Goal: Task Accomplishment & Management: Use online tool/utility

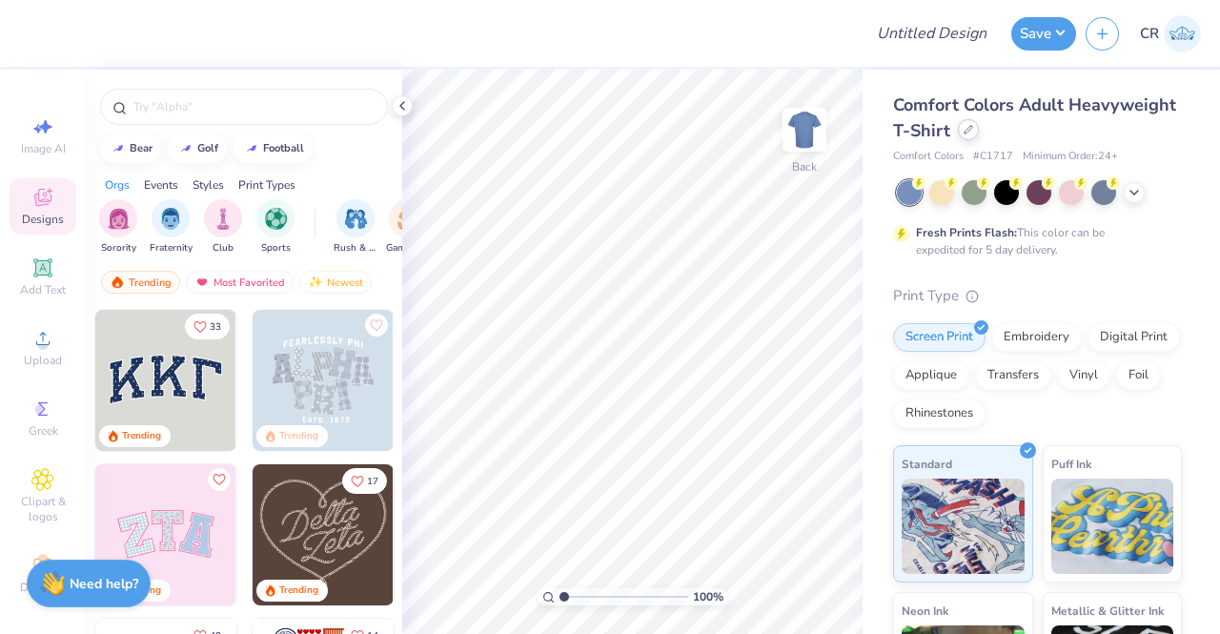
click at [979, 136] on div at bounding box center [968, 129] width 21 height 21
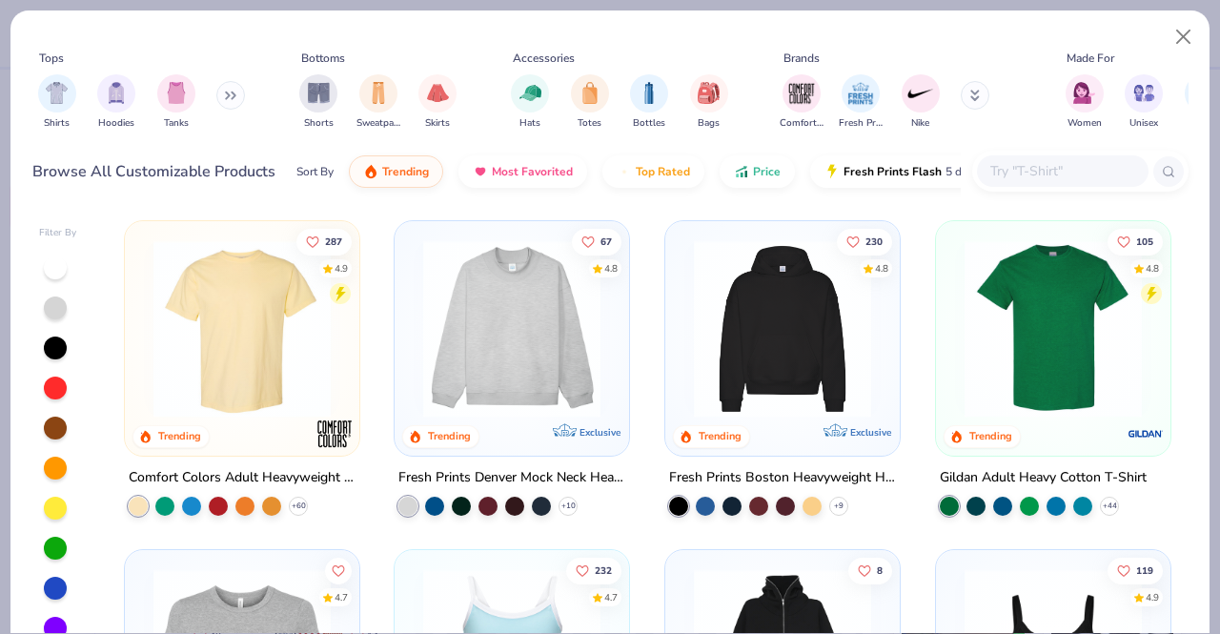
click at [999, 186] on div at bounding box center [1063, 170] width 172 height 31
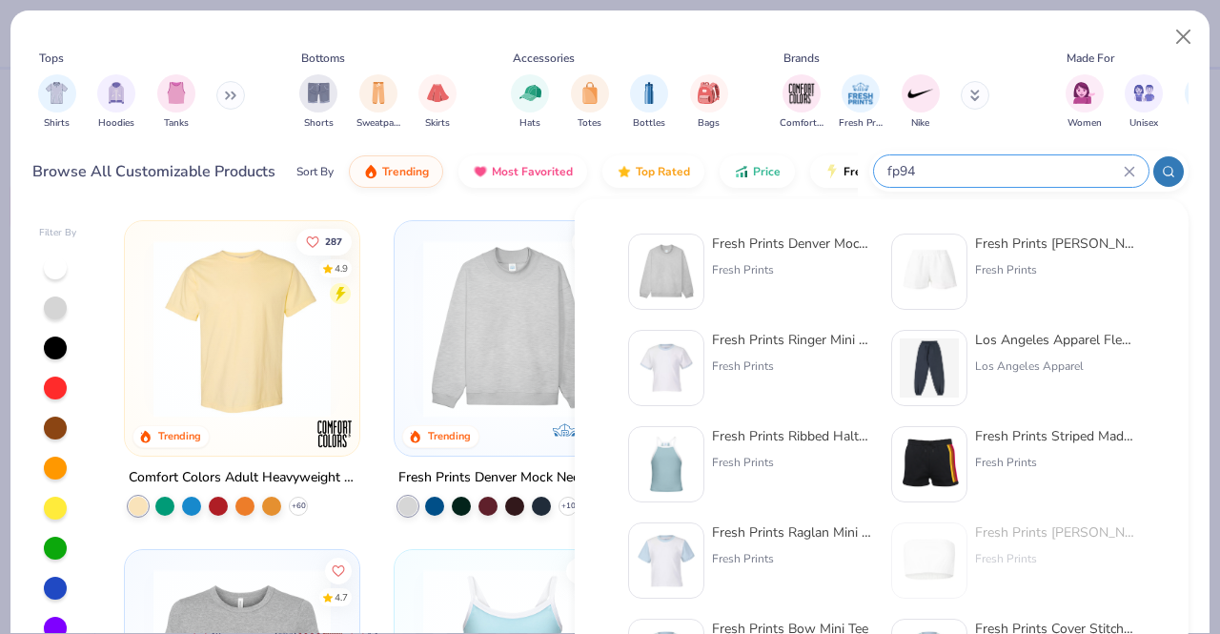
type input "fp94"
click at [770, 245] on div "Fresh Prints Denver Mock Neck Heavyweight Sweatshirt" at bounding box center [792, 244] width 160 height 20
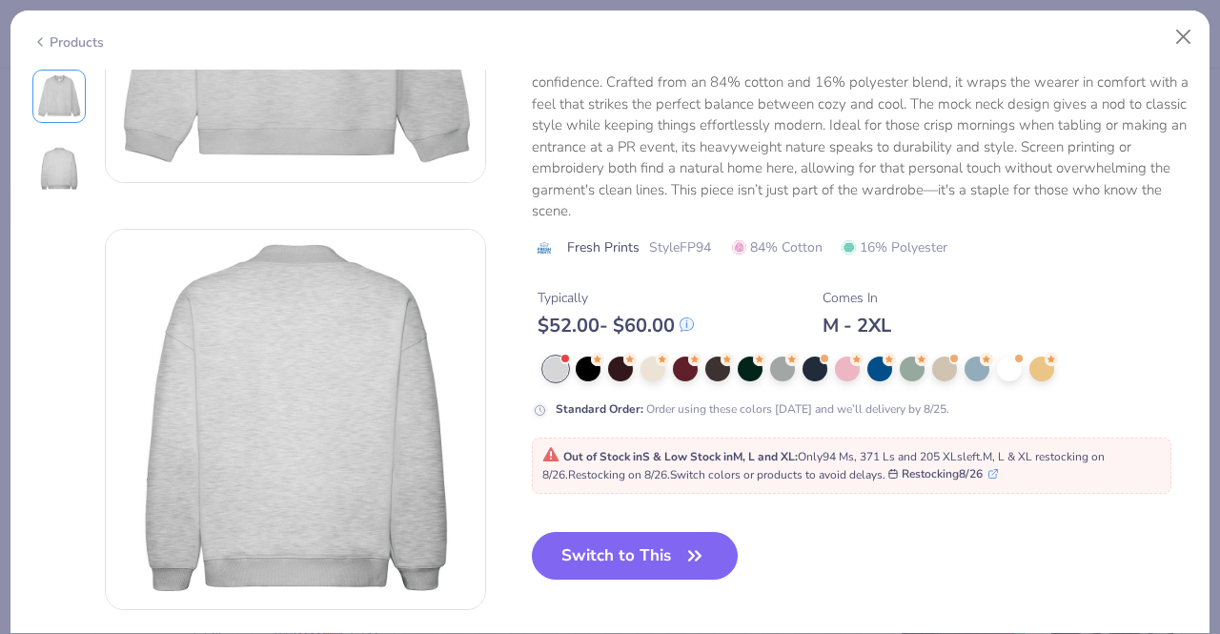
scroll to position [269, 0]
click at [638, 565] on button "Switch to This" at bounding box center [635, 555] width 207 height 48
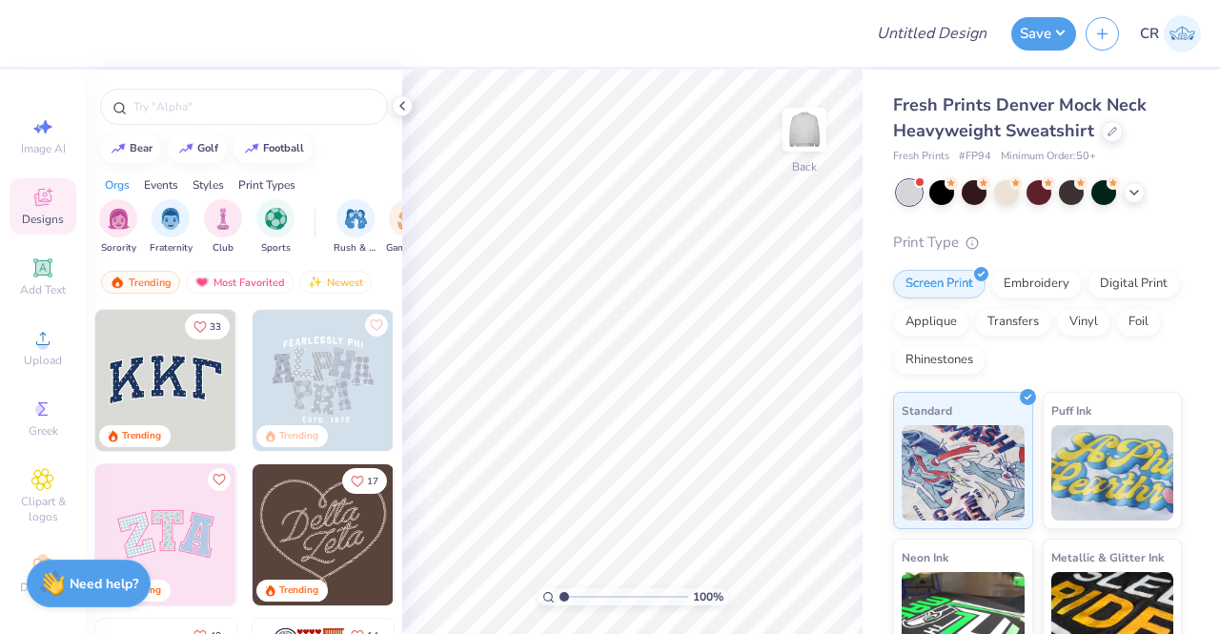
click at [204, 359] on img at bounding box center [165, 380] width 141 height 141
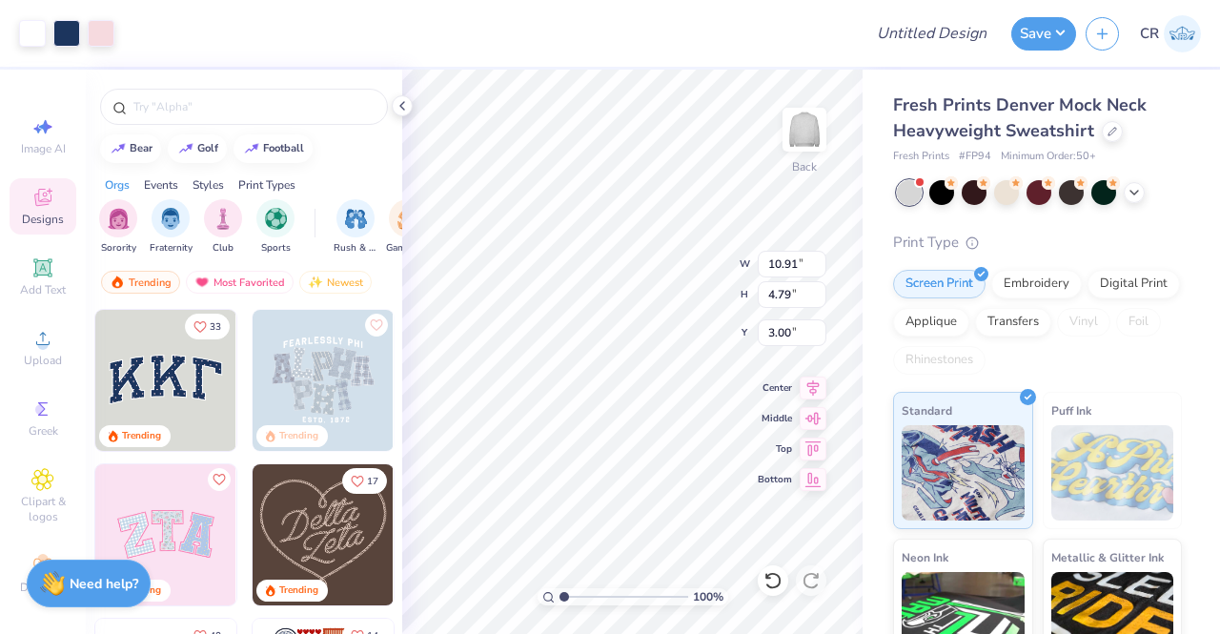
type input "9.60"
type input "4.21"
click at [403, 99] on icon at bounding box center [402, 105] width 15 height 15
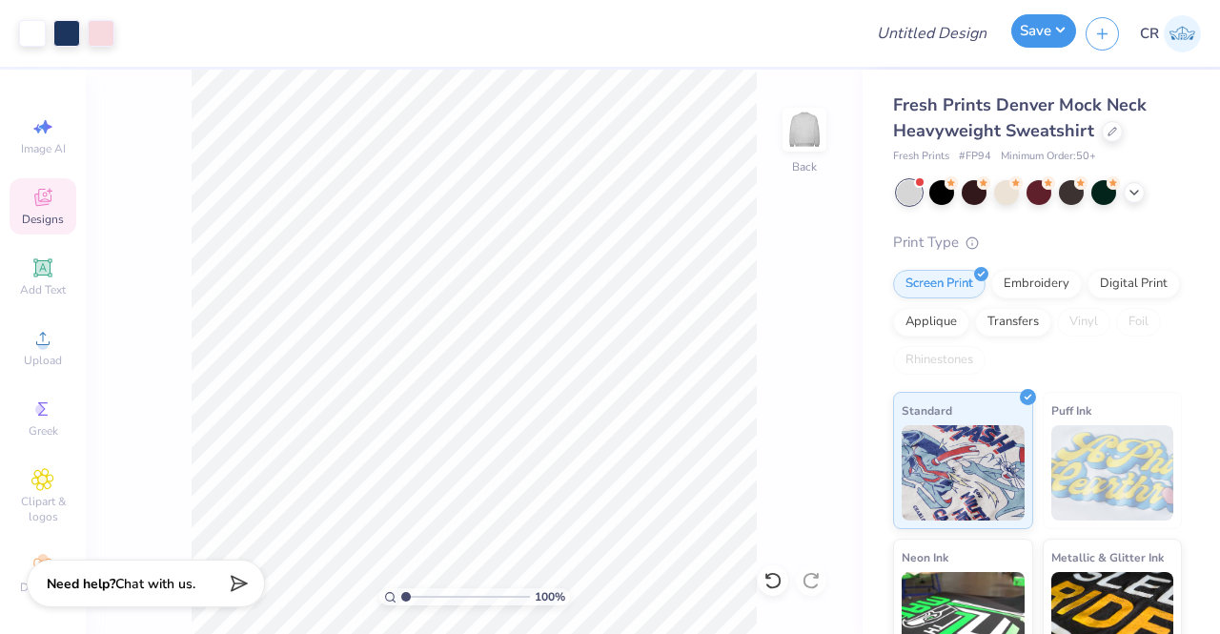
click at [1025, 31] on button "Save" at bounding box center [1043, 30] width 65 height 33
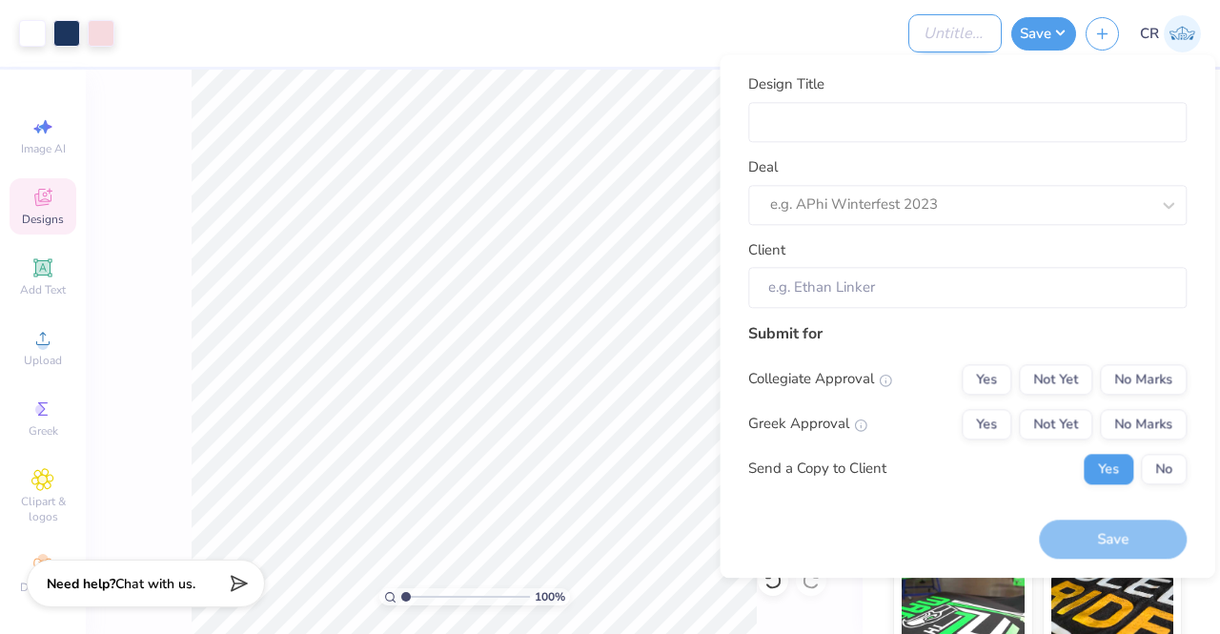
click at [962, 42] on input "Design Title" at bounding box center [954, 33] width 93 height 38
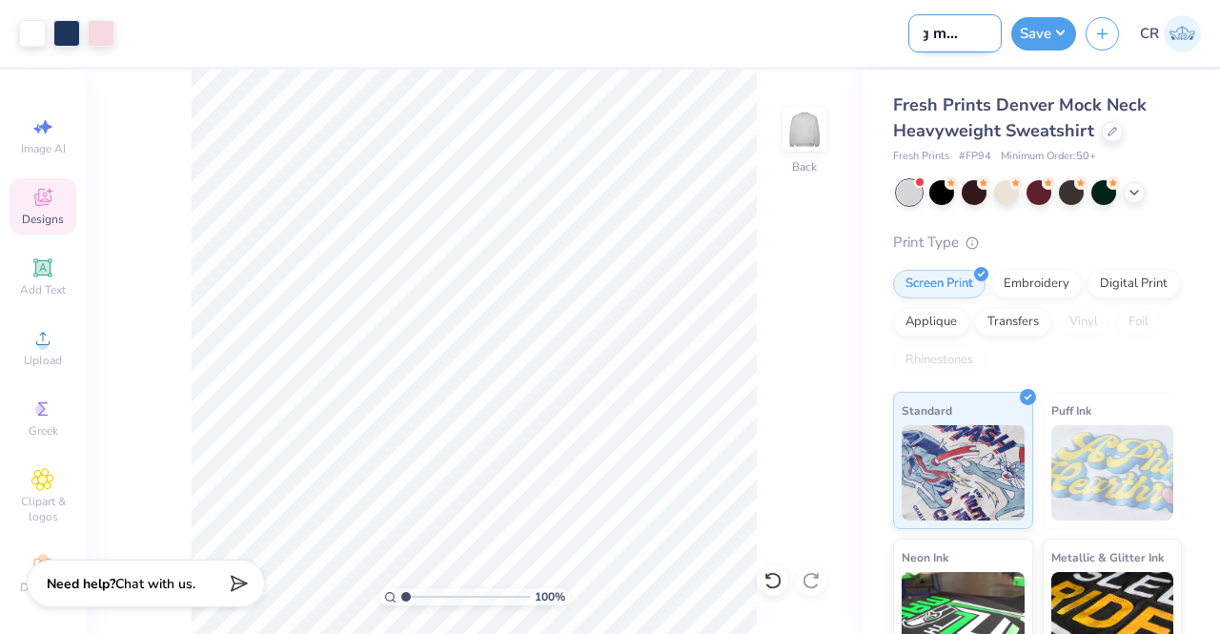
scroll to position [0, 36]
type input "kkg mockneck"
click at [1028, 28] on button "Save" at bounding box center [1043, 30] width 65 height 33
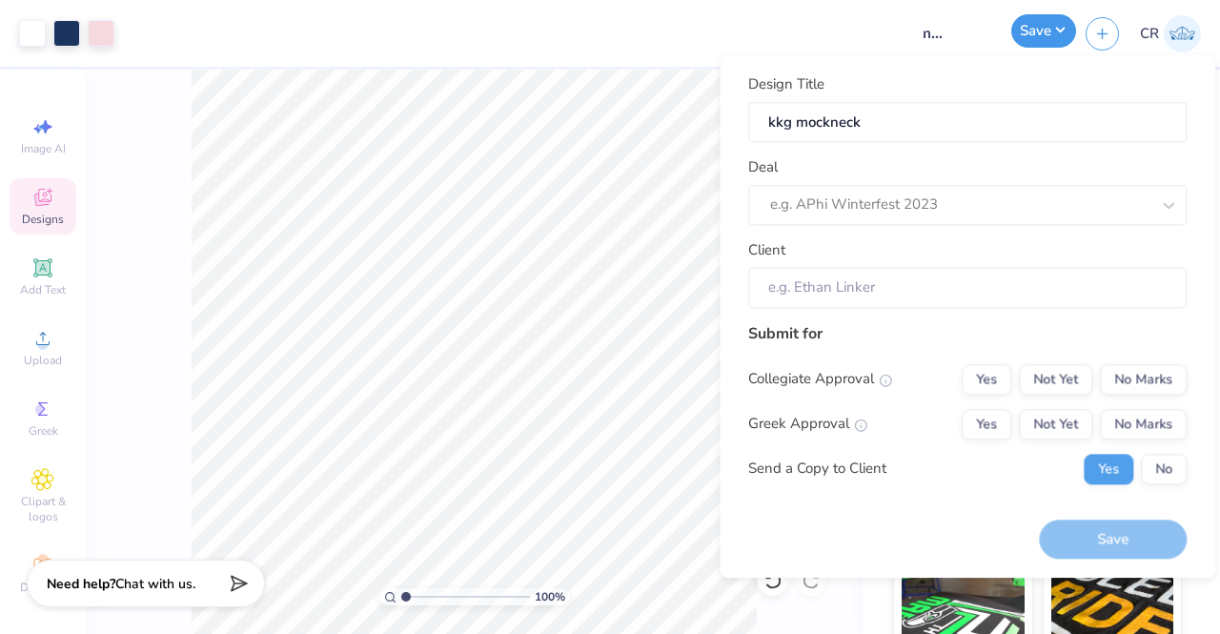
scroll to position [0, 0]
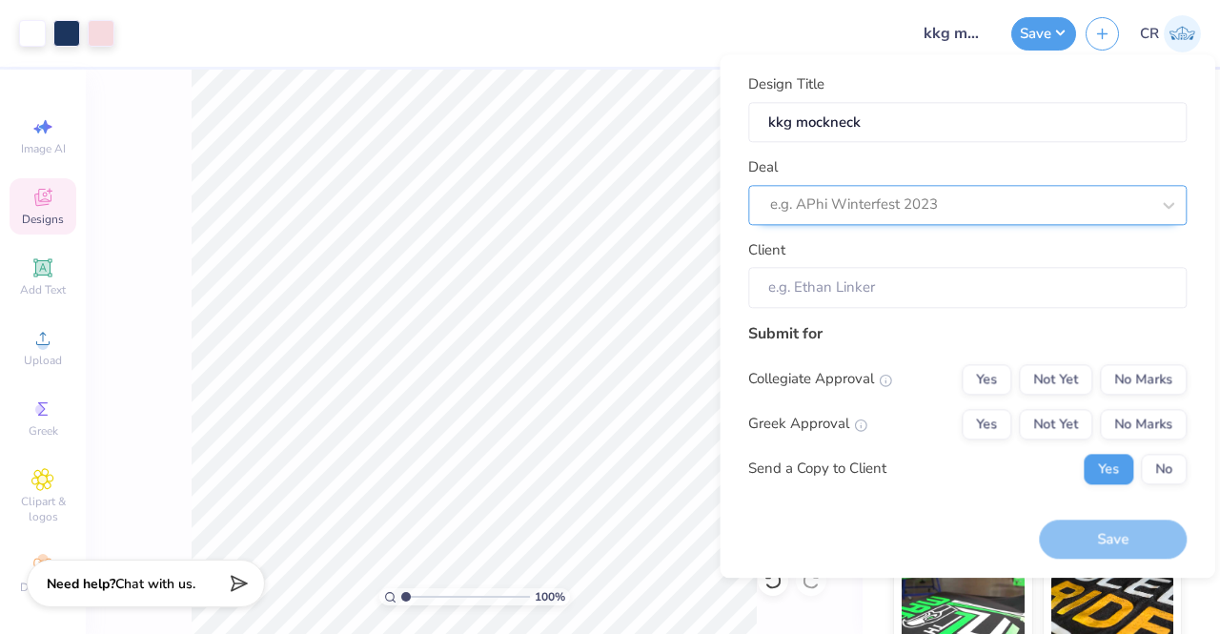
click at [979, 197] on div at bounding box center [959, 206] width 379 height 26
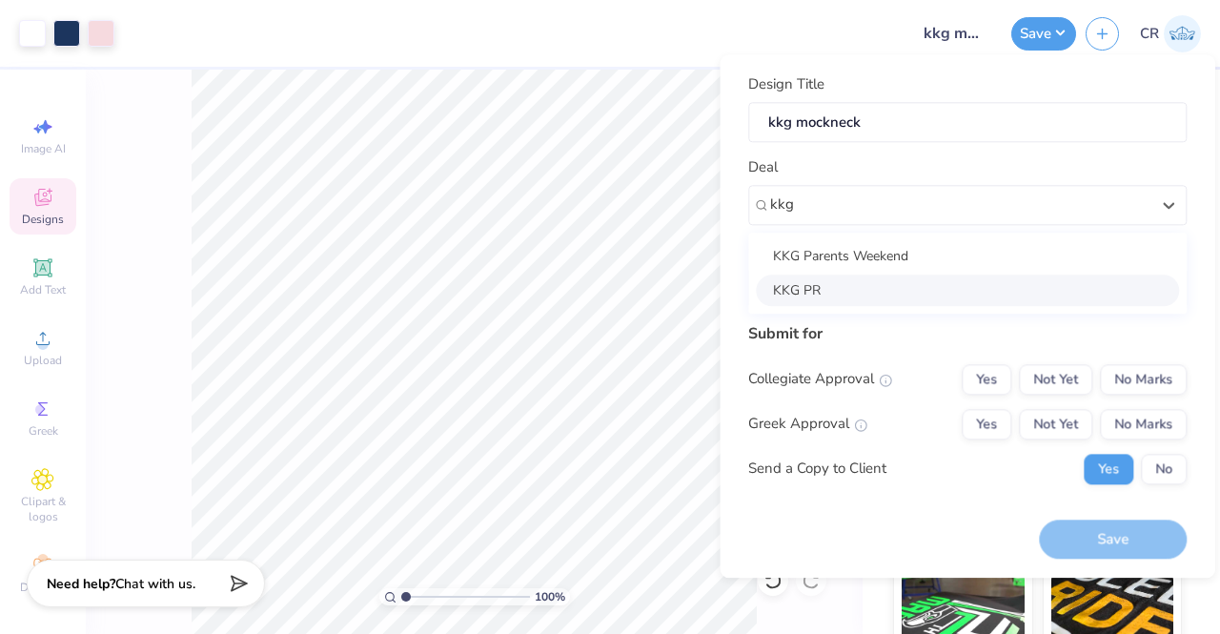
click at [949, 284] on div "KKG PR" at bounding box center [967, 289] width 423 height 31
type input "kkg"
type input "[PERSON_NAME]"
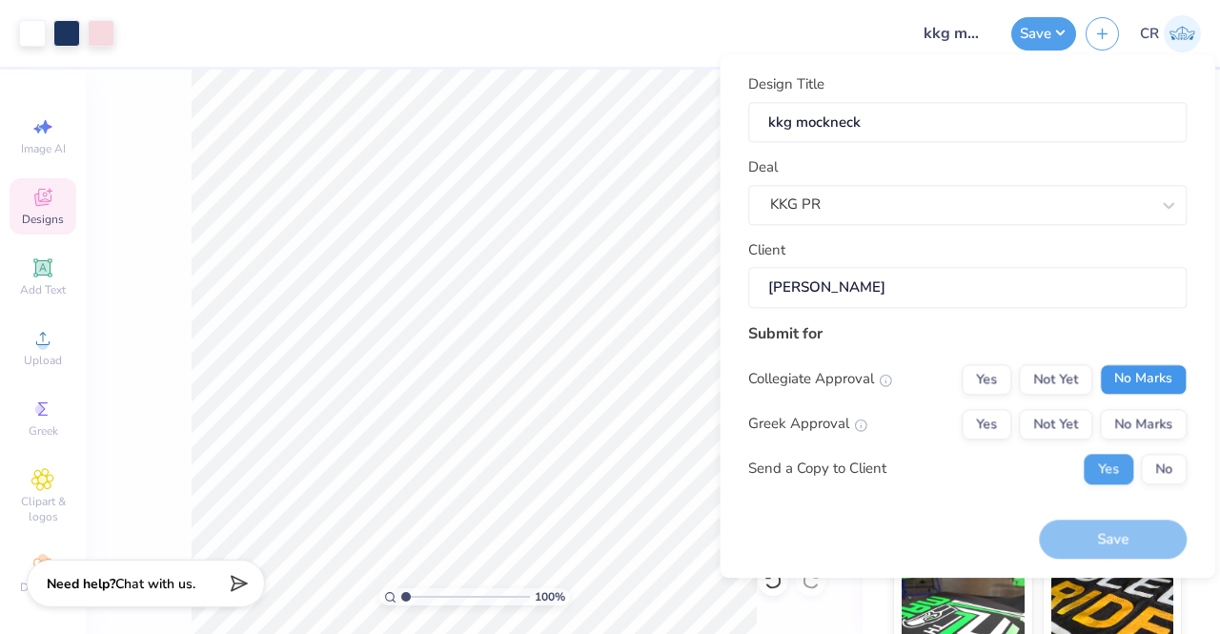
click at [1144, 373] on button "No Marks" at bounding box center [1143, 379] width 87 height 30
click at [1002, 413] on button "Yes" at bounding box center [987, 424] width 50 height 30
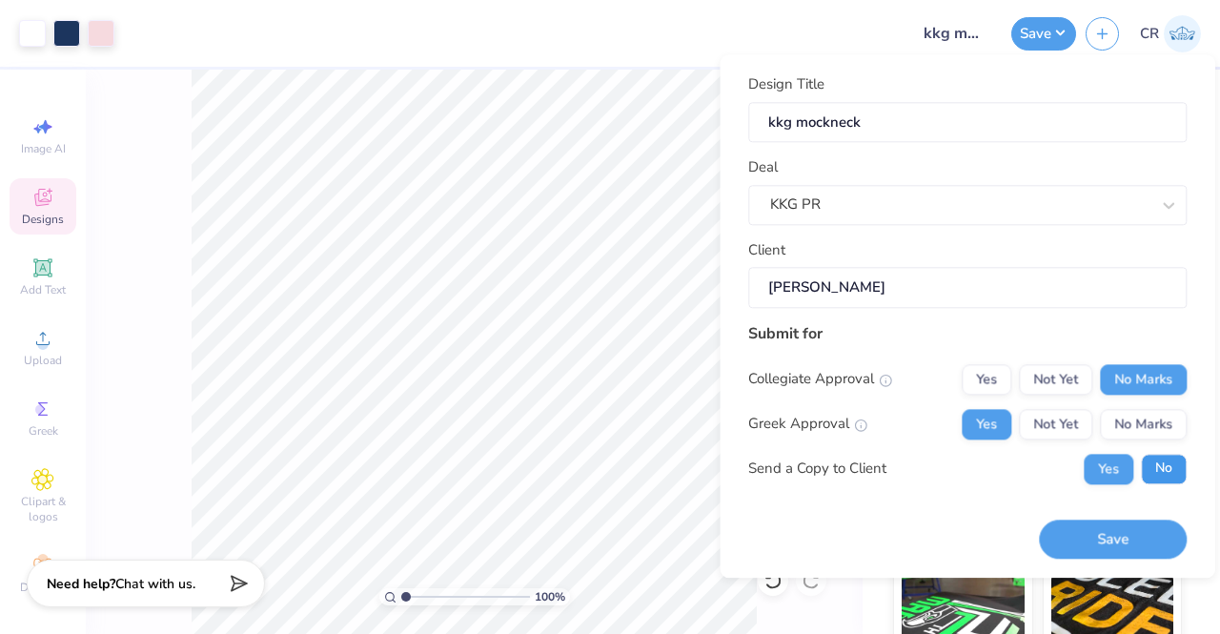
click at [1160, 469] on button "No" at bounding box center [1164, 469] width 46 height 30
click at [1123, 532] on button "Save" at bounding box center [1113, 538] width 148 height 39
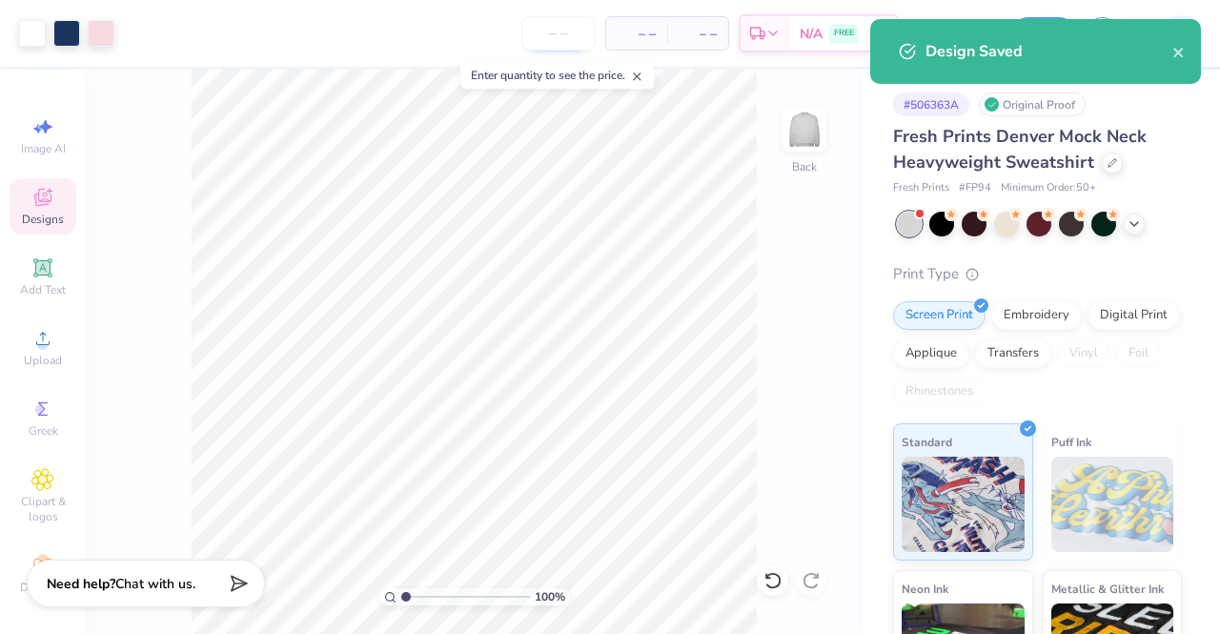
click at [575, 30] on input "number" at bounding box center [558, 33] width 74 height 34
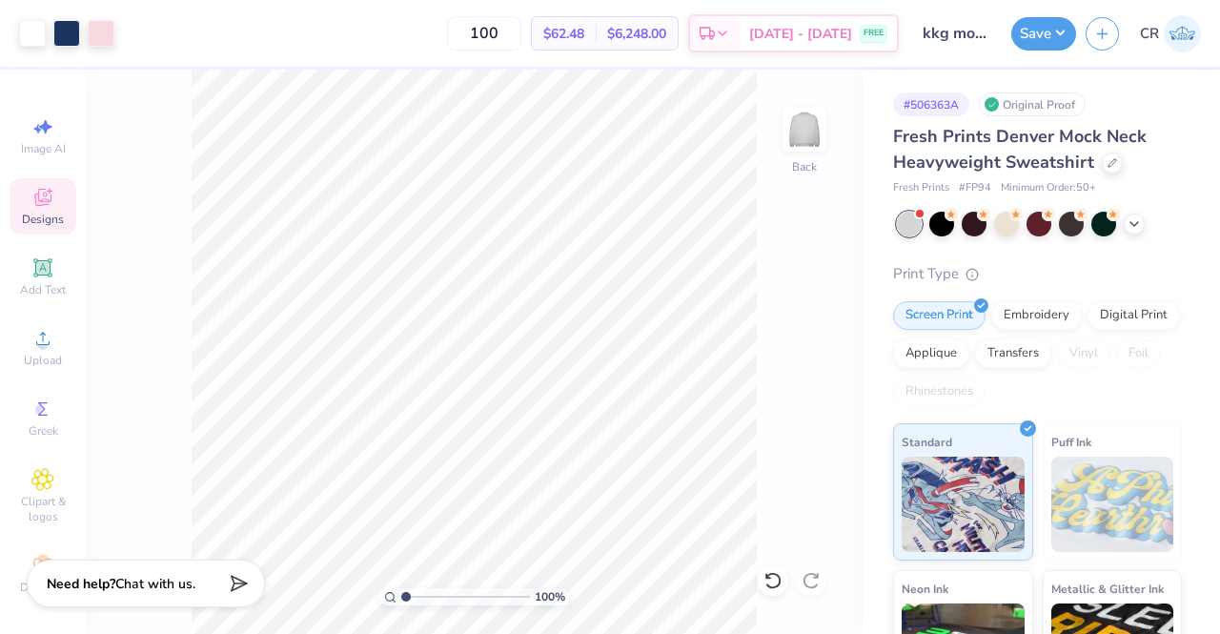
type input "100"
